Goal: Complete application form

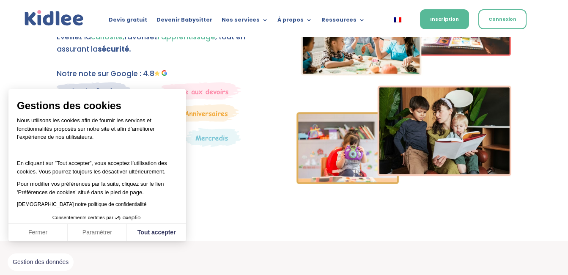
scroll to position [162, 0]
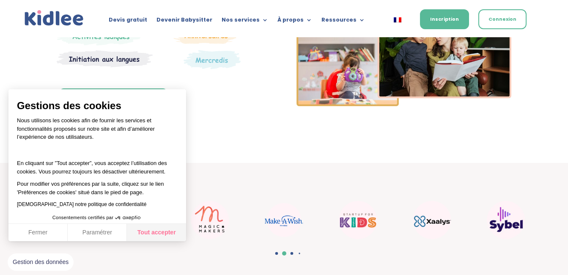
click at [170, 237] on button "Tout accepter" at bounding box center [156, 233] width 59 height 18
checkbox input "true"
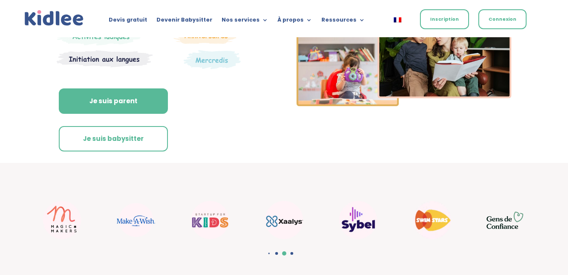
click at [442, 23] on link "Inscription" at bounding box center [444, 19] width 49 height 20
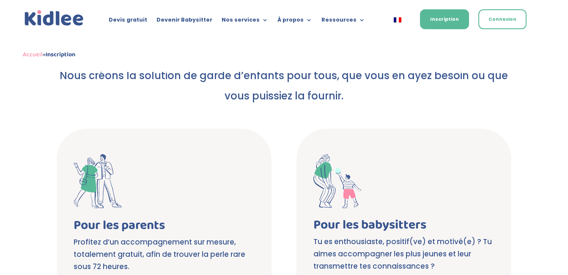
scroll to position [84, 0]
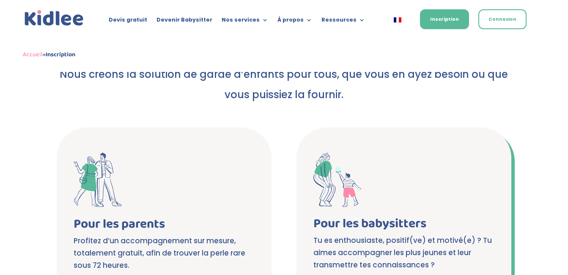
click at [444, 162] on span at bounding box center [403, 180] width 181 height 54
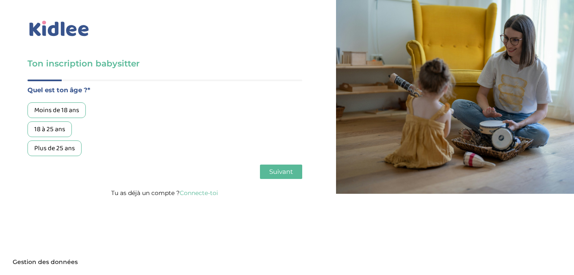
click at [69, 108] on body "Axeptio consent Plateforme de Gestion du Consentement : Personnalisez vos Optio…" at bounding box center [287, 137] width 574 height 275
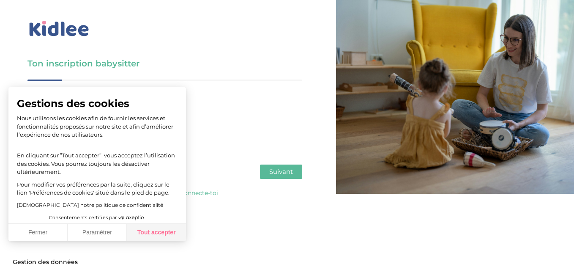
click at [164, 235] on button "Tout accepter" at bounding box center [156, 233] width 59 height 18
checkbox input "true"
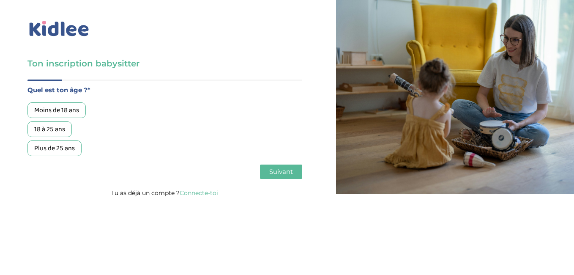
click at [59, 110] on div "Moins de 18 ans" at bounding box center [56, 110] width 58 height 16
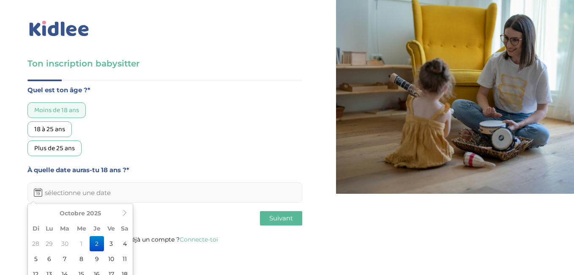
click at [91, 196] on input "text" at bounding box center [164, 192] width 275 height 20
click at [125, 210] on icon at bounding box center [125, 213] width 6 height 6
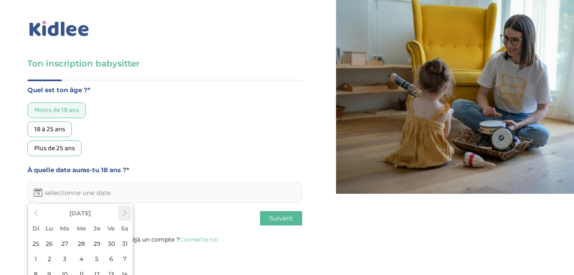
click at [125, 210] on icon at bounding box center [125, 213] width 6 height 6
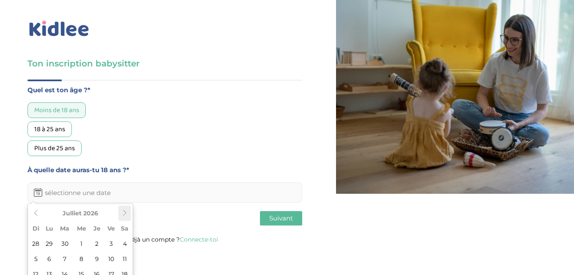
click at [125, 210] on icon at bounding box center [125, 213] width 6 height 6
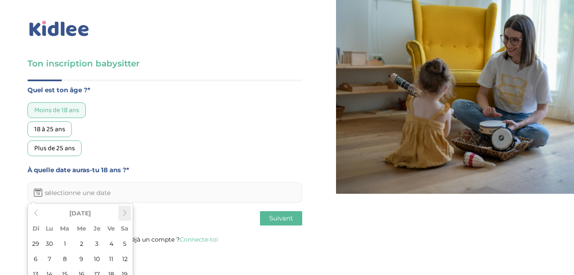
click at [125, 210] on icon at bounding box center [125, 213] width 6 height 6
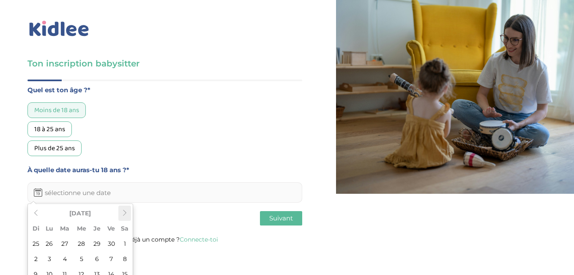
click at [125, 210] on icon at bounding box center [125, 213] width 6 height 6
click at [100, 253] on td "10" at bounding box center [97, 258] width 14 height 15
type input "10-06-2027"
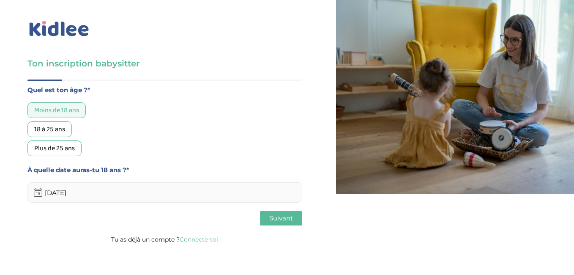
click at [267, 216] on button "Suivant" at bounding box center [281, 218] width 42 height 14
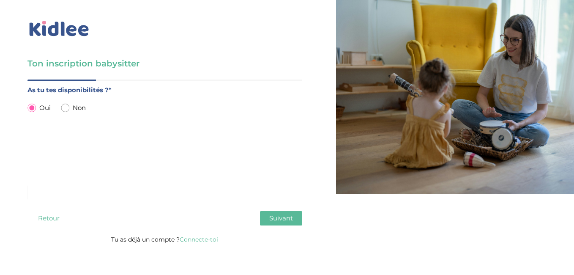
click at [272, 216] on span "Suivant" at bounding box center [281, 218] width 24 height 8
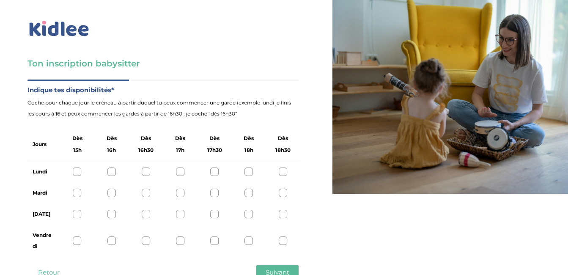
click at [282, 169] on div at bounding box center [283, 171] width 8 height 8
click at [281, 189] on div at bounding box center [283, 193] width 8 height 8
click at [286, 214] on div at bounding box center [283, 214] width 8 height 8
click at [283, 239] on div at bounding box center [283, 240] width 8 height 8
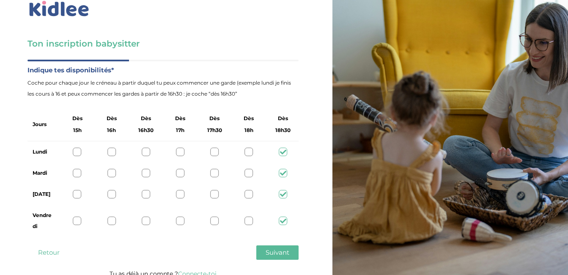
scroll to position [28, 0]
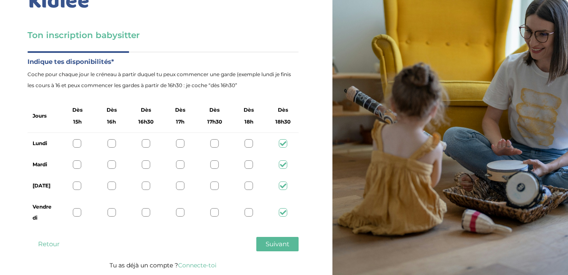
click at [250, 146] on div at bounding box center [248, 143] width 8 height 8
click at [249, 165] on div at bounding box center [248, 164] width 8 height 8
click at [250, 185] on div at bounding box center [248, 185] width 8 height 8
click at [247, 212] on div at bounding box center [248, 212] width 8 height 8
